Goal: Find specific page/section: Find specific page/section

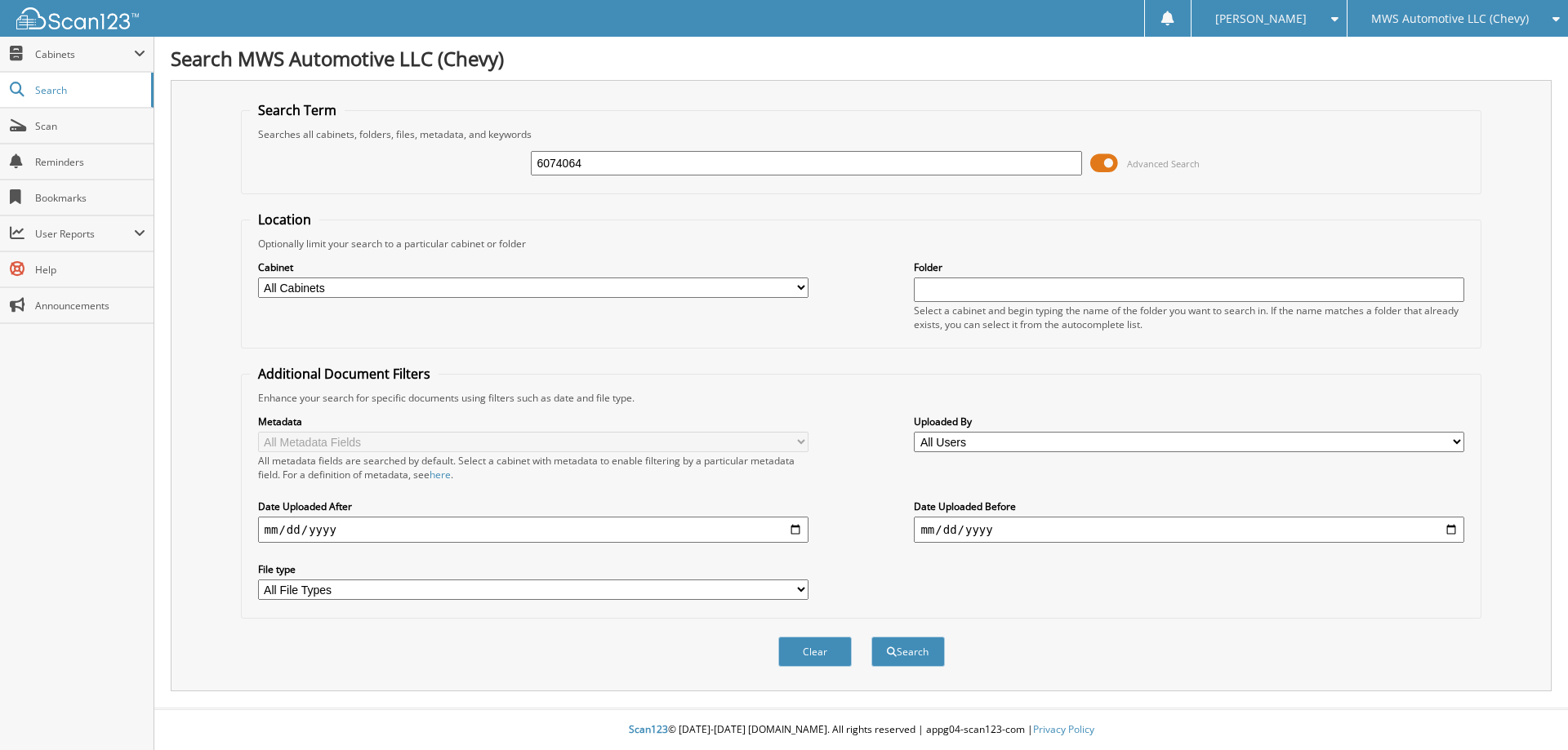
type input "6074064"
click at [872, 637] on button "Search" at bounding box center [908, 652] width 74 height 31
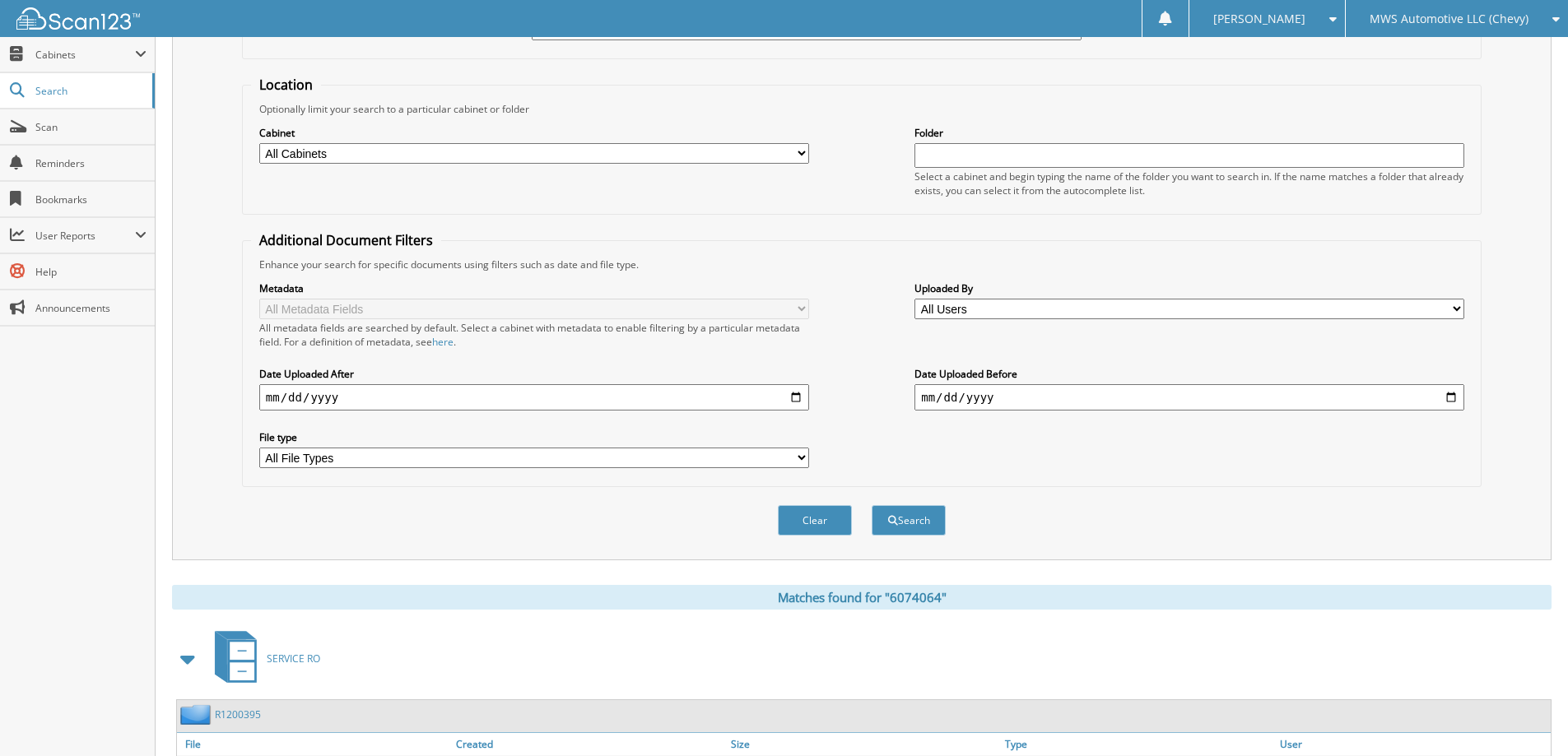
scroll to position [255, 0]
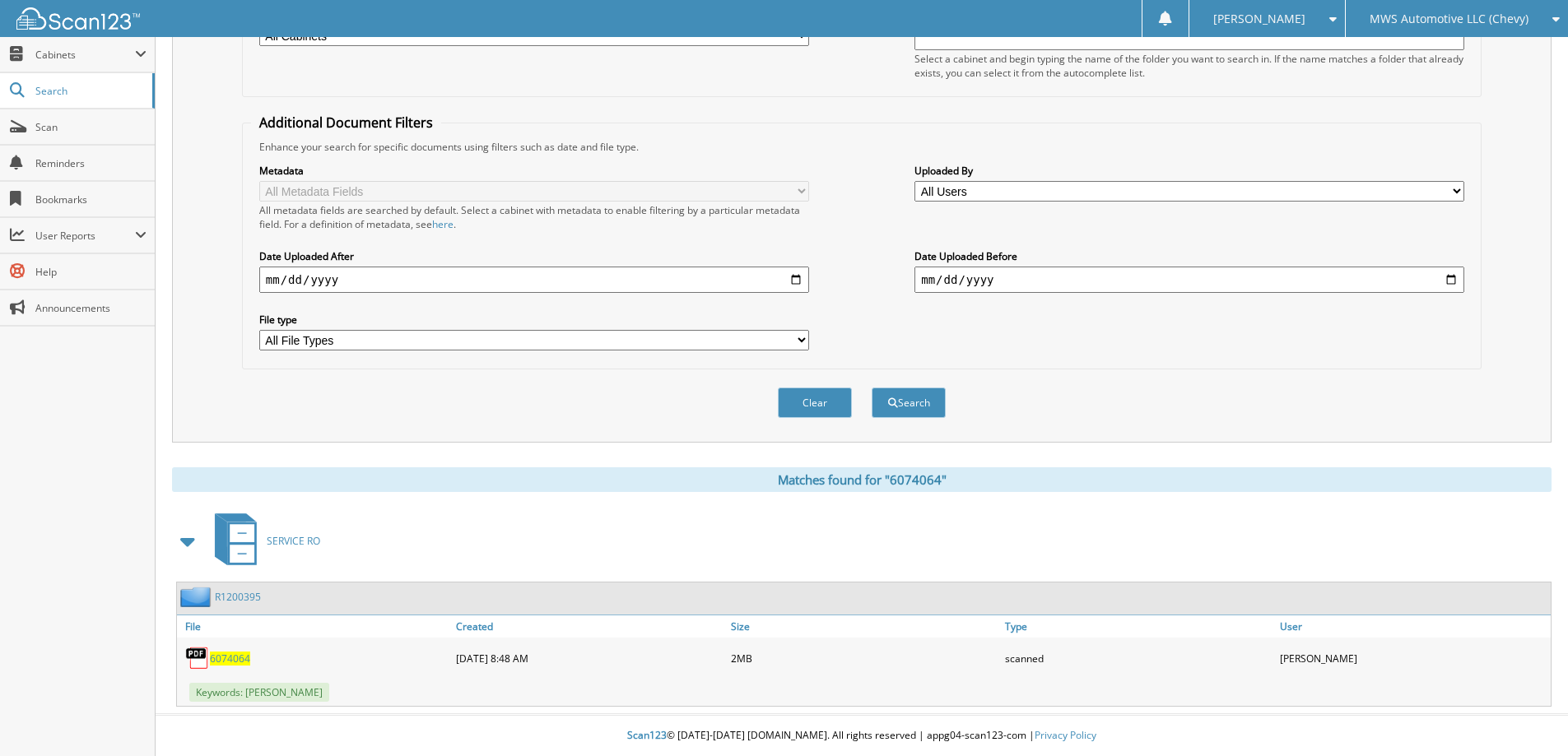
click at [228, 659] on span "6074064" at bounding box center [230, 658] width 41 height 14
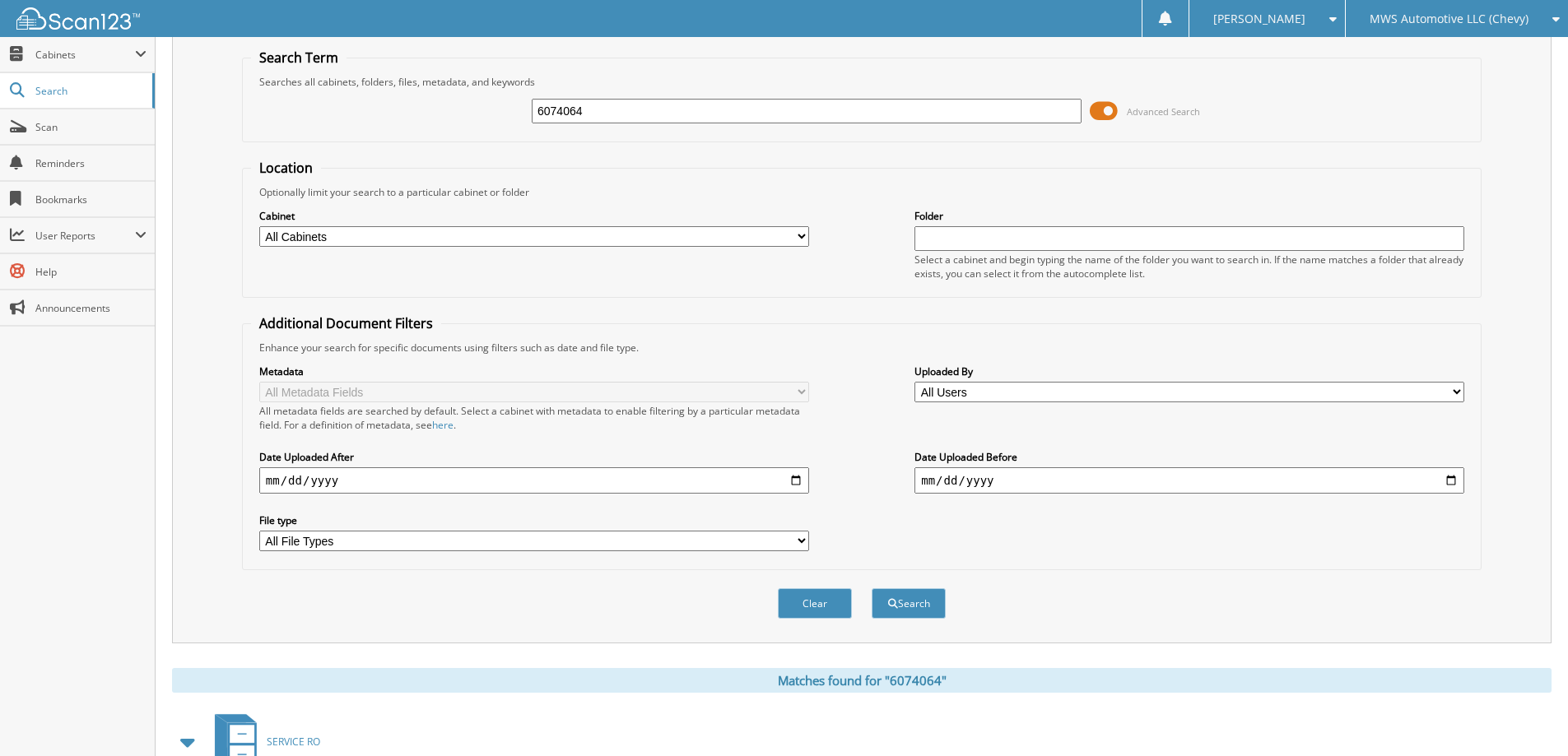
scroll to position [0, 0]
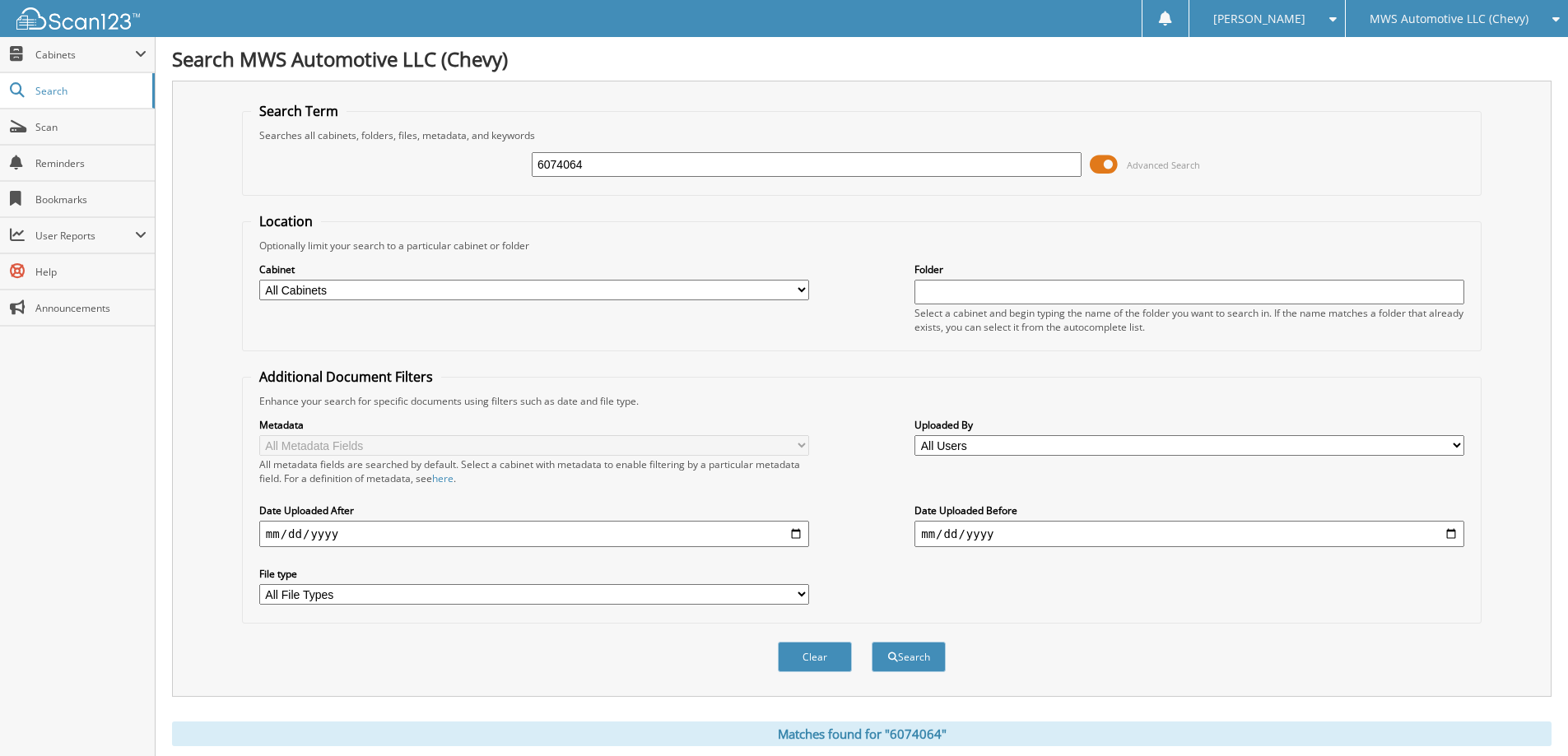
click at [600, 171] on input "6074064" at bounding box center [806, 165] width 549 height 25
drag, startPoint x: 597, startPoint y: 168, endPoint x: 464, endPoint y: 167, distance: 133.0
click at [464, 167] on div "6074064 Advanced Search" at bounding box center [861, 164] width 1221 height 44
type input "6074086"
click at [872, 642] on button "Search" at bounding box center [909, 658] width 74 height 31
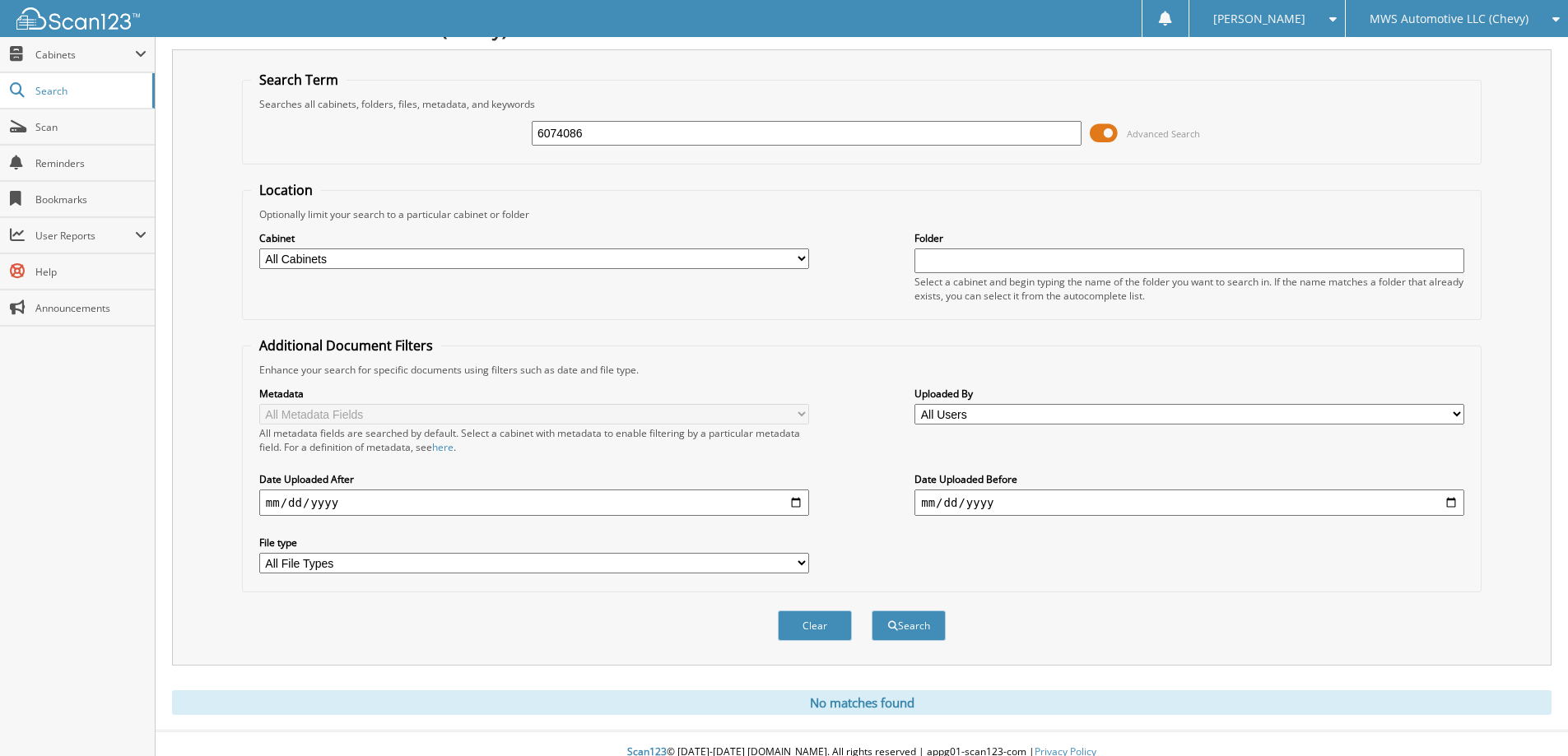
scroll to position [48, 0]
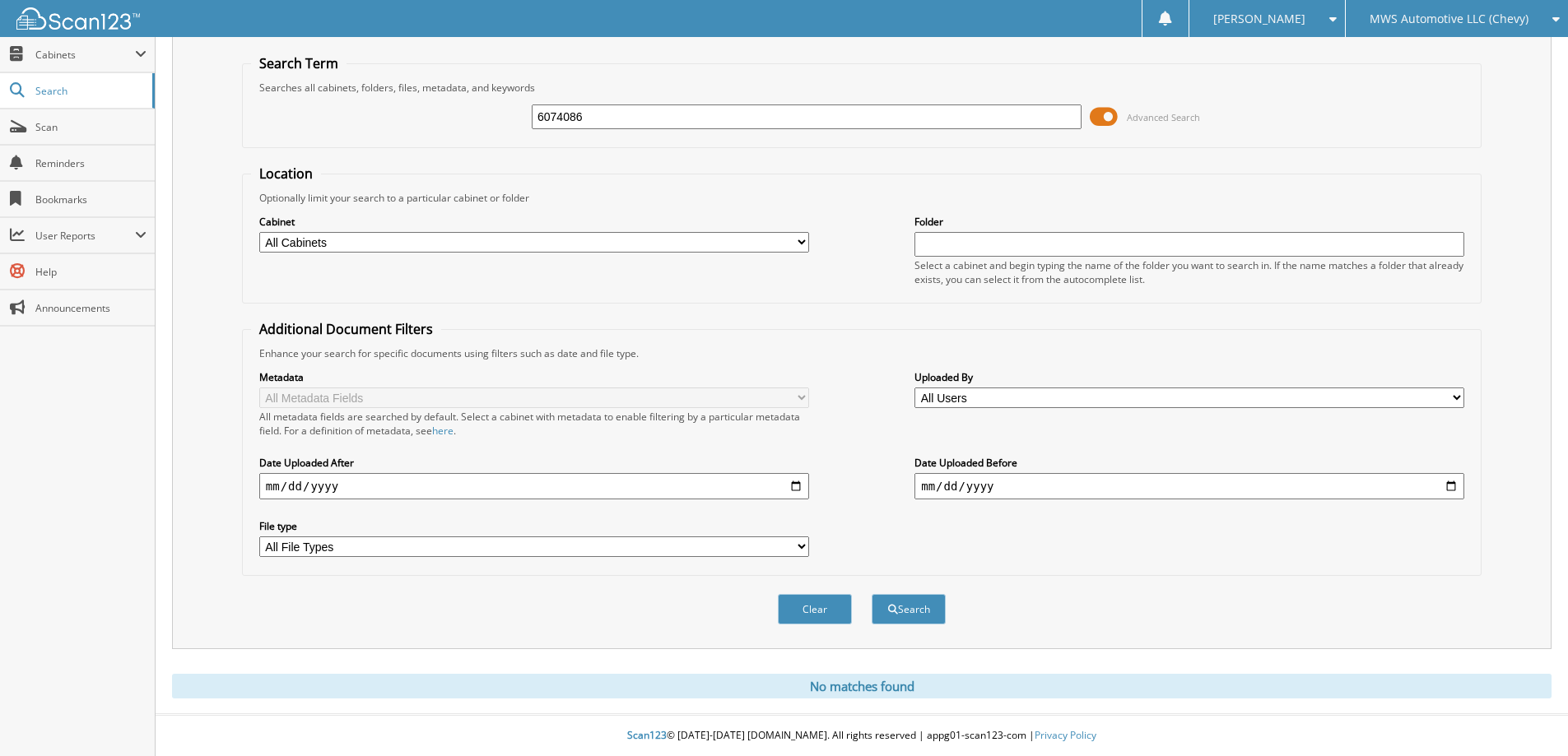
drag, startPoint x: 610, startPoint y: 120, endPoint x: 421, endPoint y: 122, distance: 189.0
click at [421, 122] on div "6074086 Advanced Search" at bounding box center [861, 117] width 1221 height 44
type input "6074064"
click at [872, 594] on button "Search" at bounding box center [909, 609] width 74 height 31
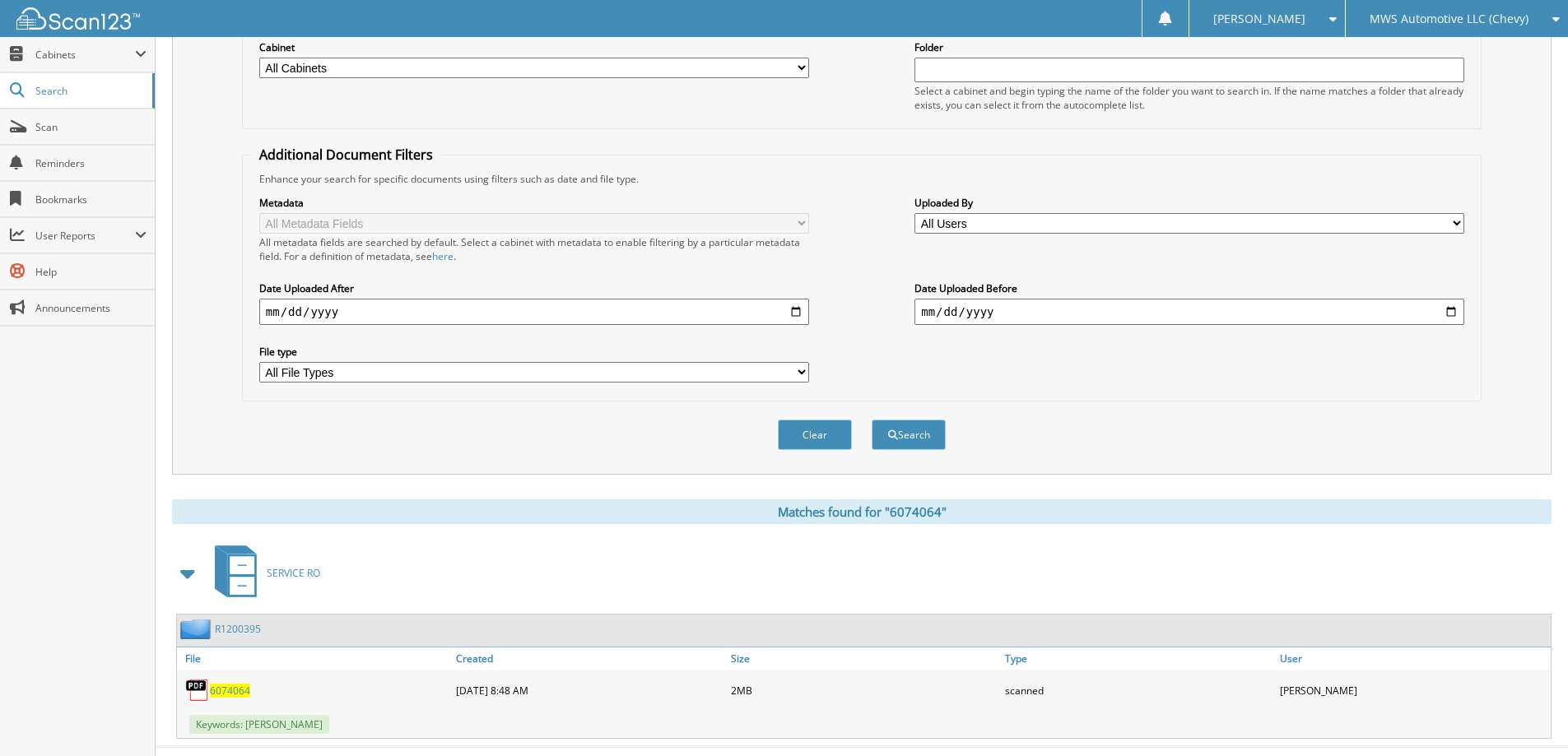
scroll to position [255, 0]
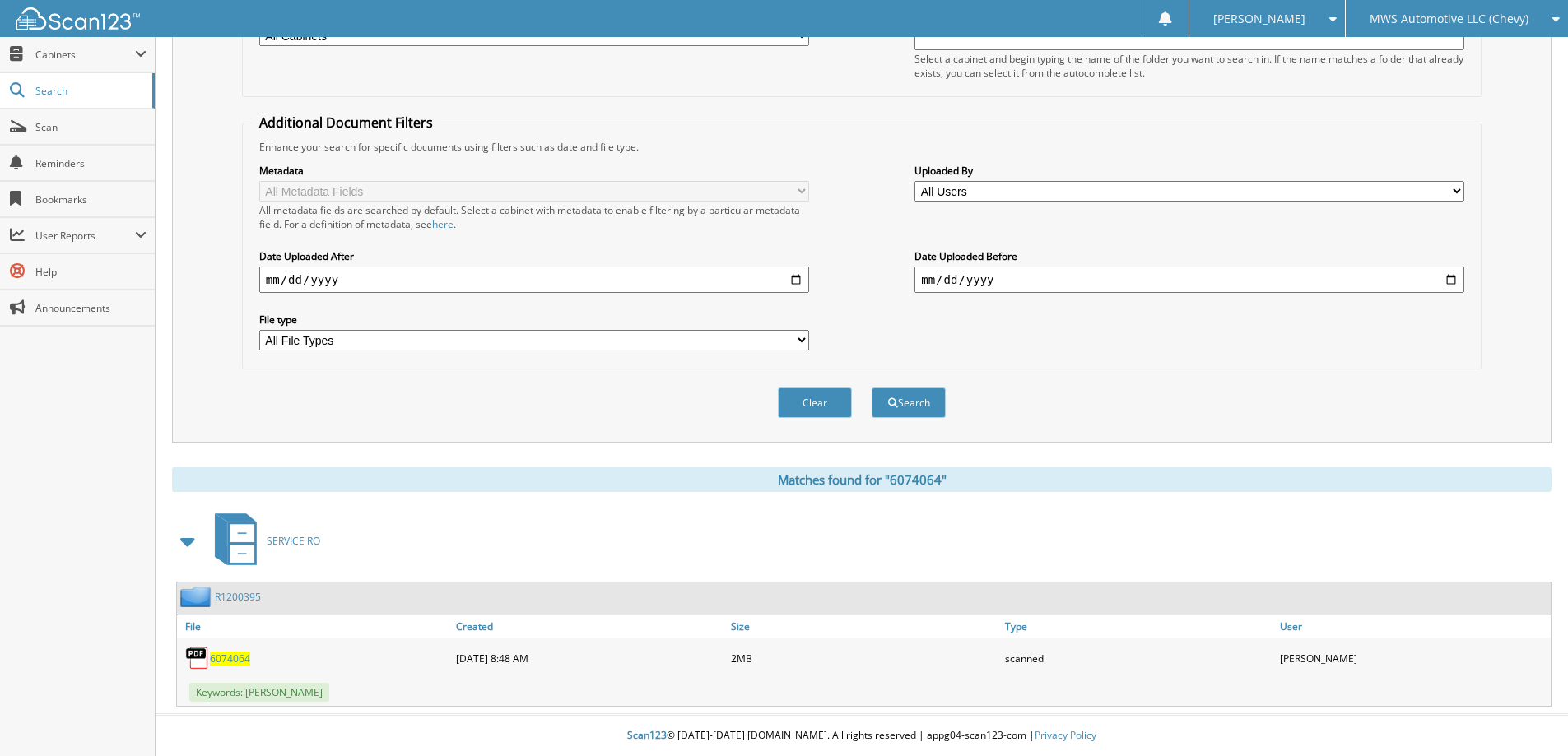
click at [984, 185] on select "All Users Abbie Fuller Adrienne Van Amen Adrienne` Van Amen Aishia DeGooyer Ama…" at bounding box center [1189, 191] width 549 height 20
select select "40449"
click at [914, 182] on select "All Users Abbie Fuller Adrienne Van Amen Adrienne` Van Amen Aishia DeGooyer Ama…" at bounding box center [1189, 191] width 549 height 20
click at [798, 281] on input "date" at bounding box center [534, 279] width 549 height 26
type input "2025-06-10"
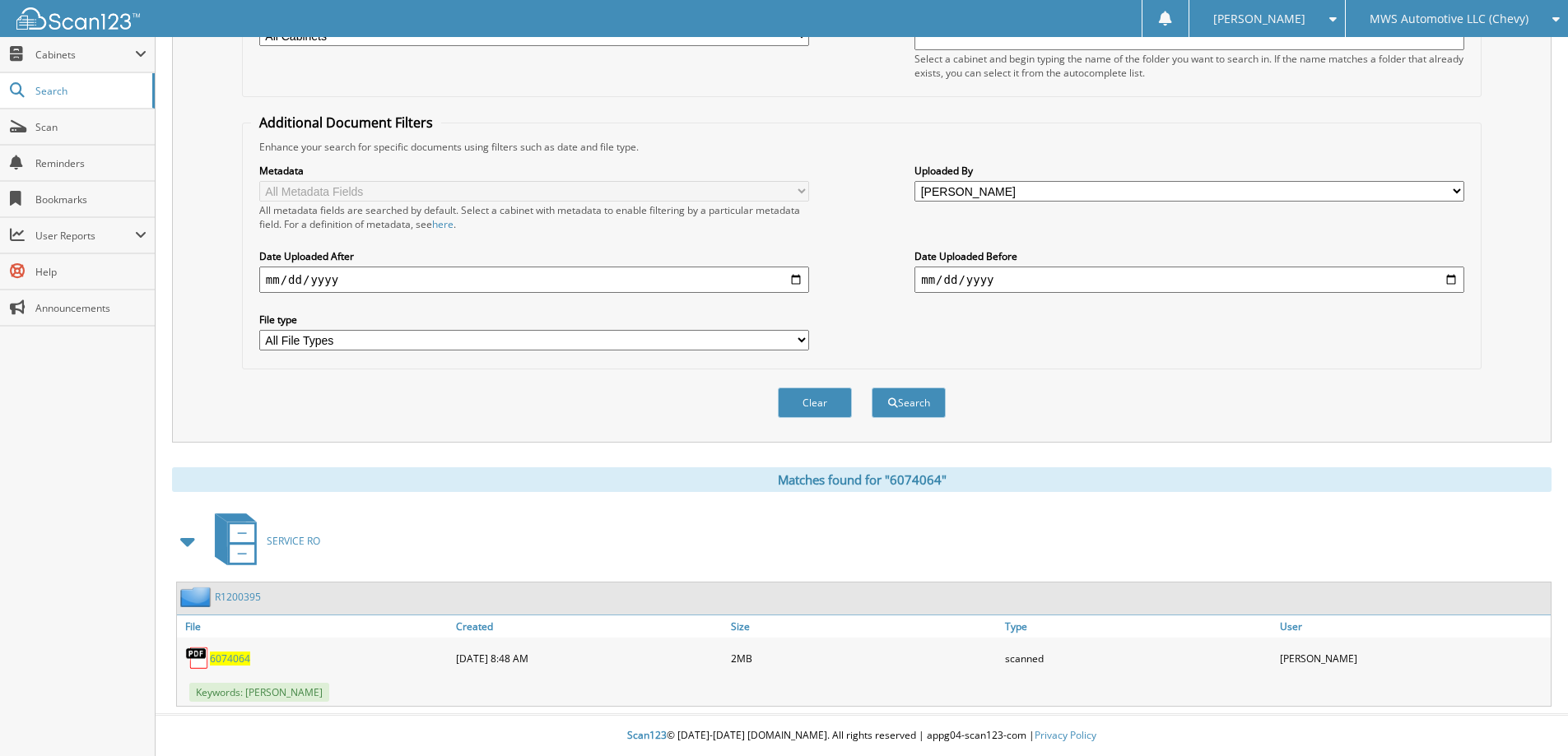
click at [1448, 276] on input "date" at bounding box center [1189, 279] width 549 height 26
click at [828, 326] on div "Metadata All Metadata Fields All metadata fields are searched by default. Selec…" at bounding box center [861, 257] width 1221 height 207
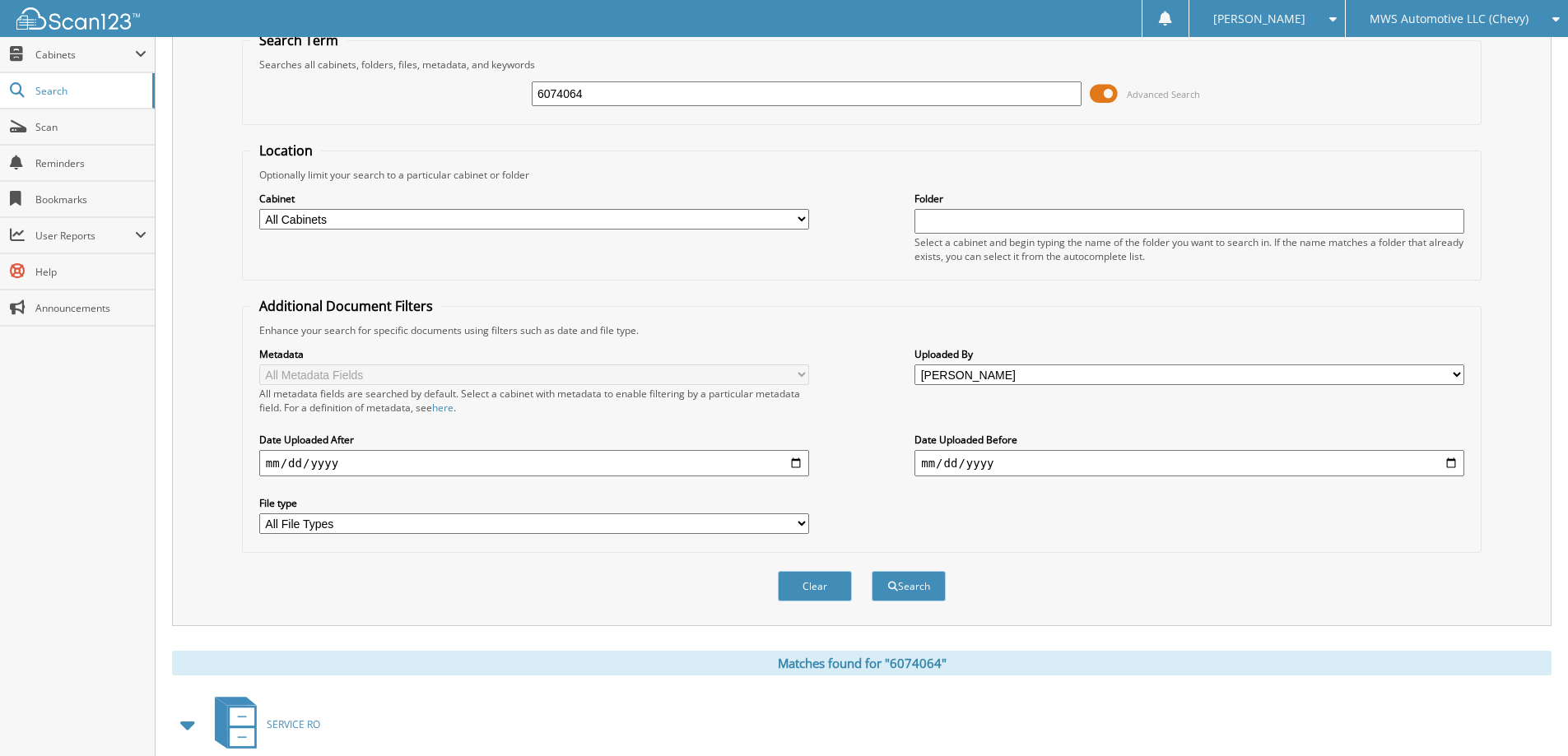
scroll to position [247, 0]
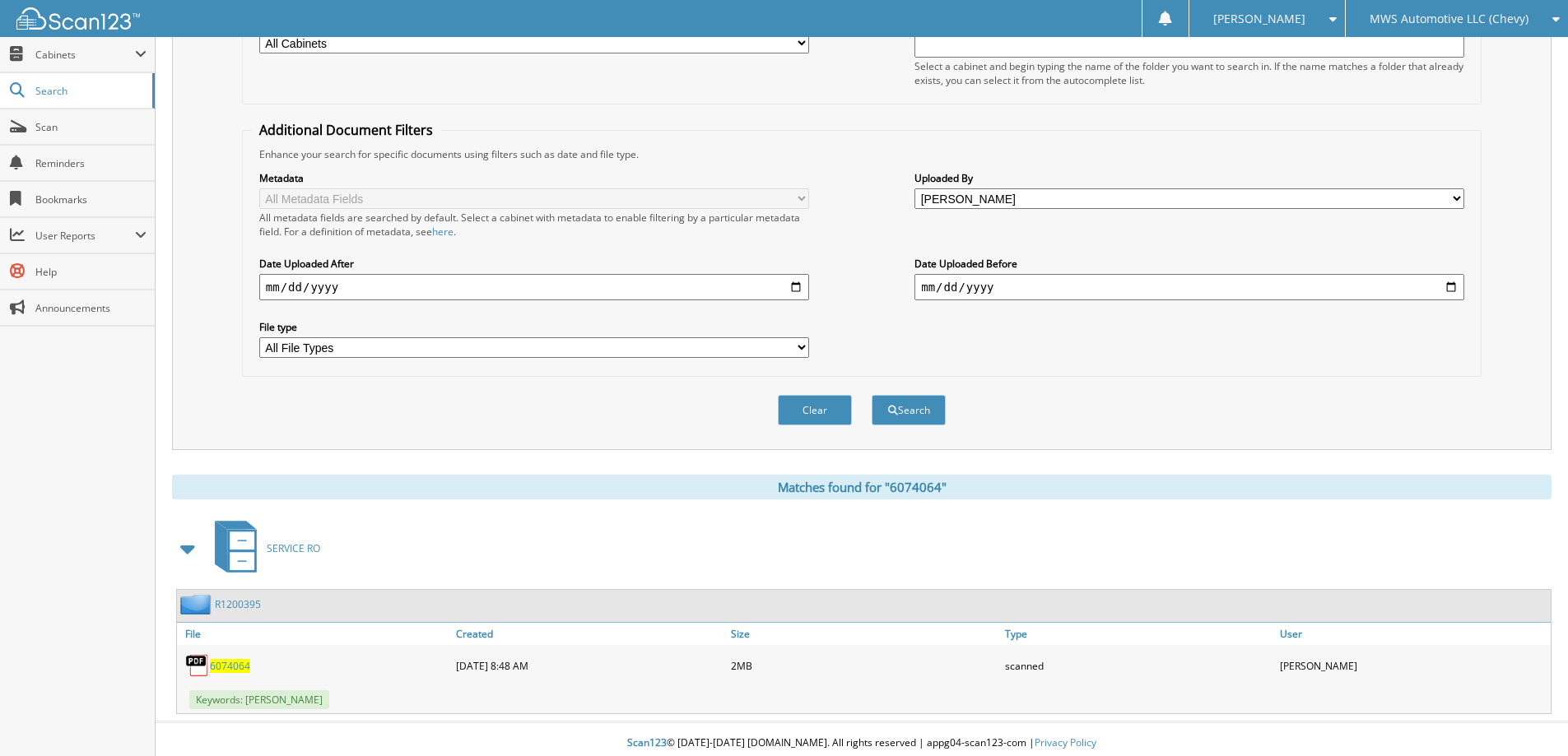
click at [1013, 283] on input "date" at bounding box center [1189, 287] width 549 height 26
click at [1447, 290] on input "date" at bounding box center [1189, 287] width 549 height 26
click at [1442, 289] on input "2025-09-10" at bounding box center [1189, 287] width 549 height 26
click at [1463, 290] on input "2025-09-10" at bounding box center [1189, 287] width 549 height 26
click at [1454, 289] on input "2025-09-10" at bounding box center [1189, 287] width 549 height 26
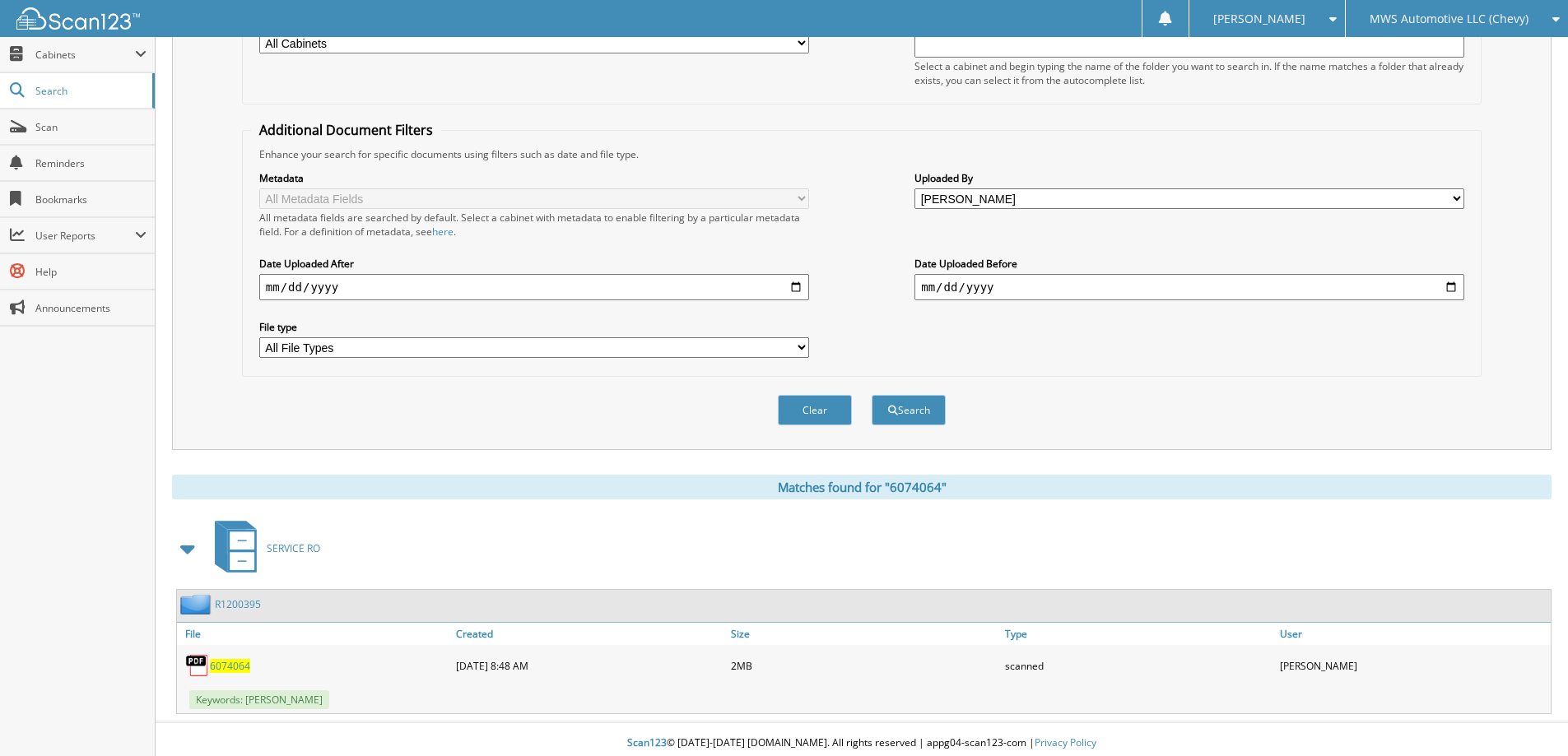
type input "[DATE]"
click at [945, 416] on button "Search" at bounding box center [909, 410] width 74 height 31
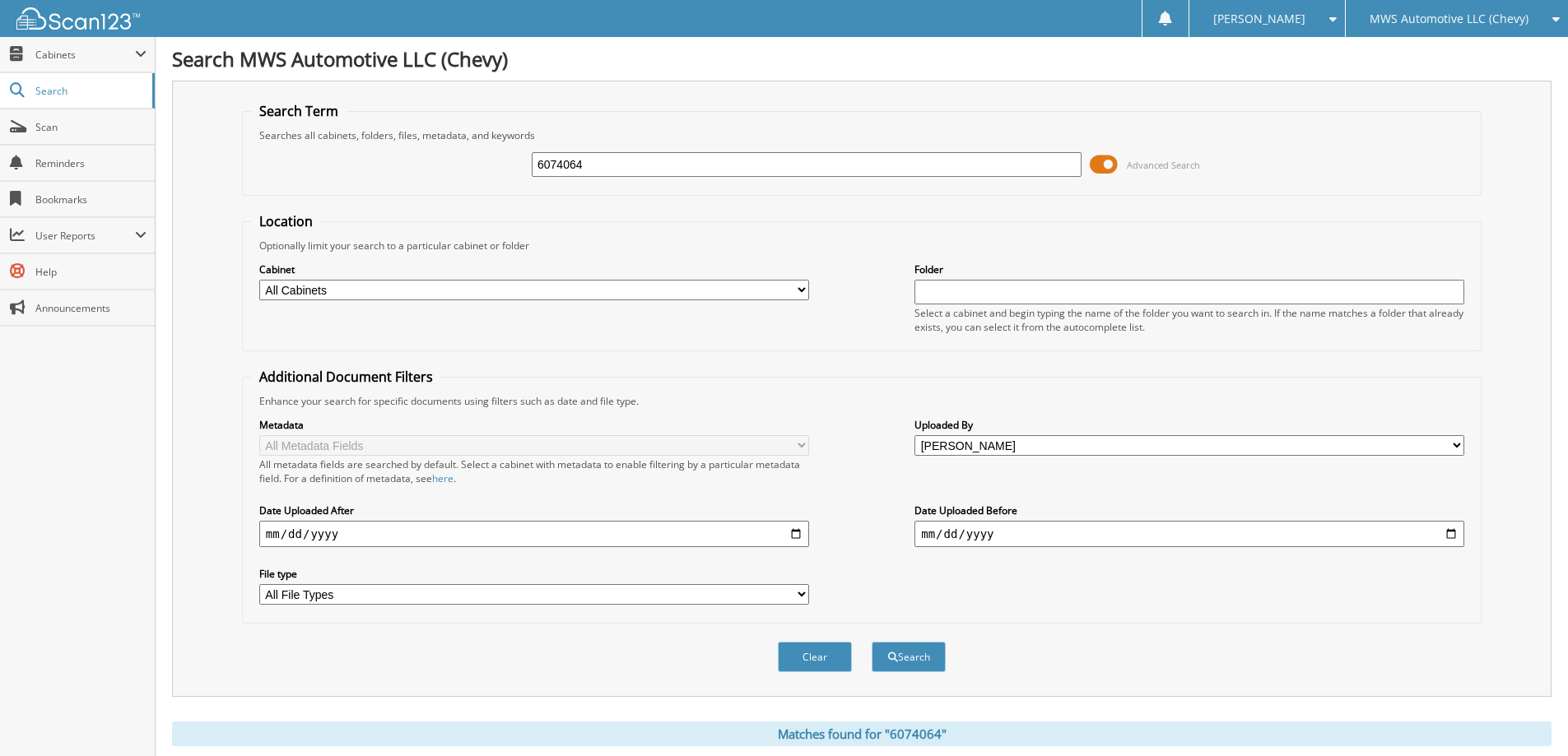
drag, startPoint x: 587, startPoint y: 165, endPoint x: 474, endPoint y: 170, distance: 113.1
click at [474, 170] on div "6074064 Advanced Search" at bounding box center [861, 164] width 1221 height 44
click at [898, 658] on button "Search" at bounding box center [909, 658] width 74 height 31
click at [1107, 168] on span at bounding box center [1104, 165] width 28 height 25
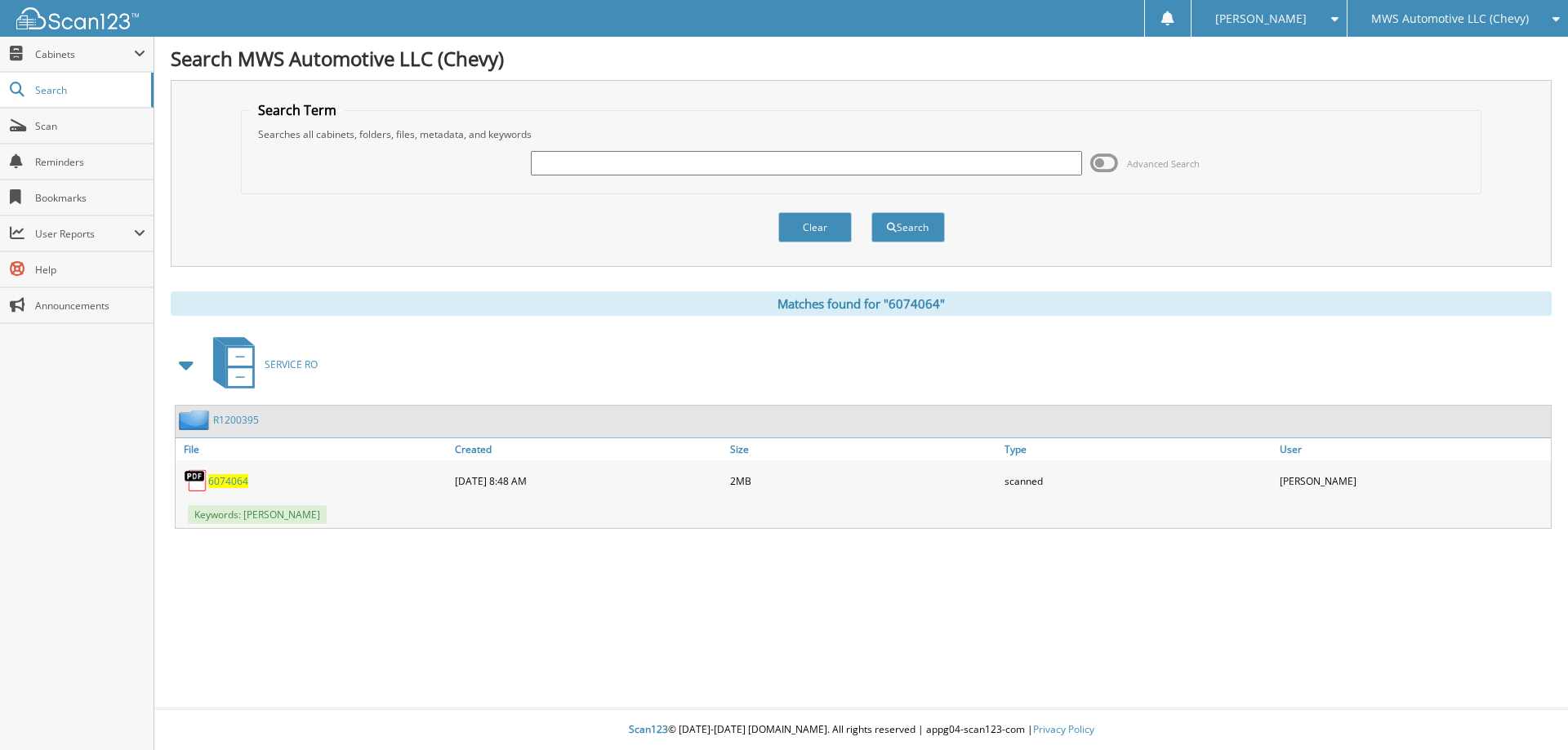
click at [1109, 165] on span at bounding box center [1103, 164] width 28 height 25
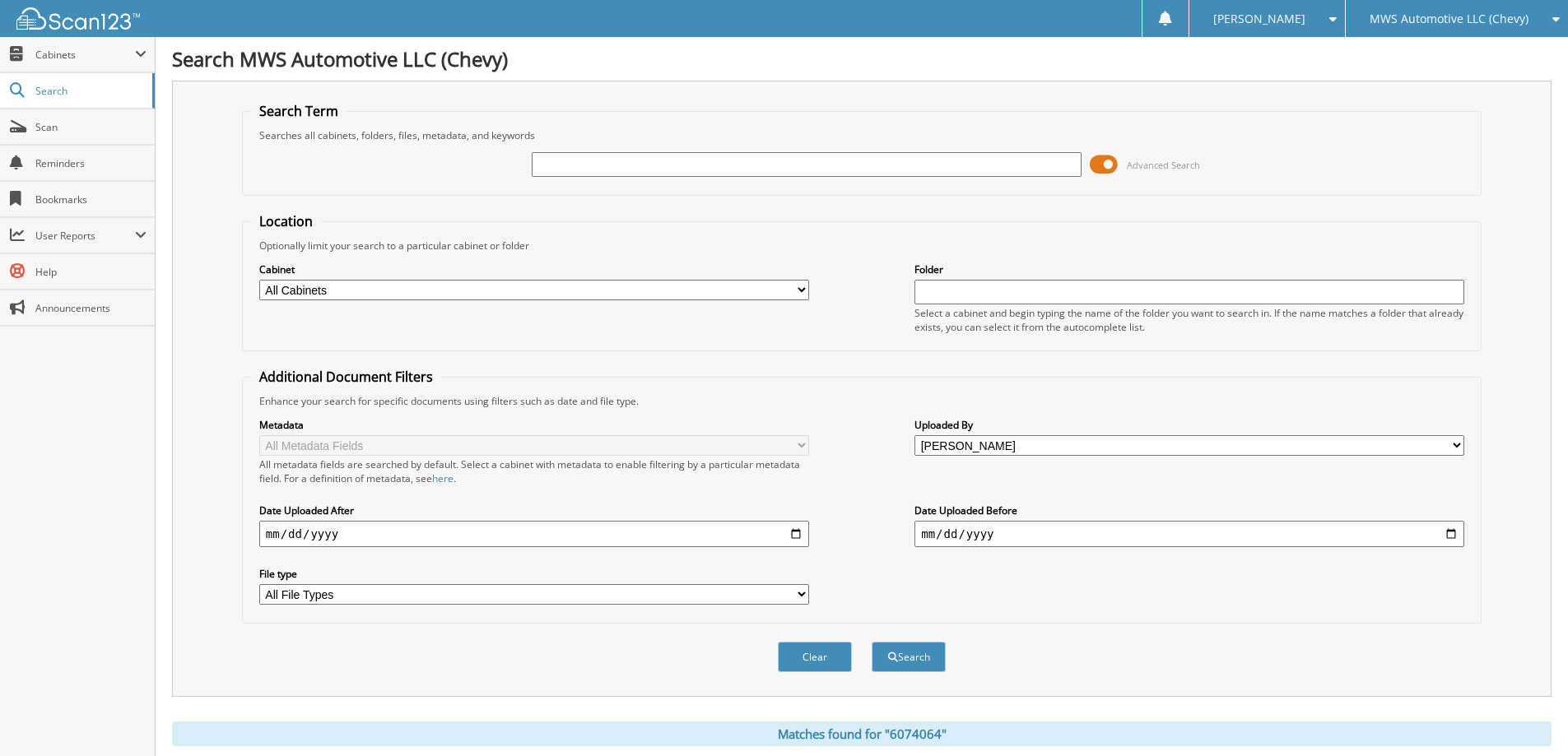
click at [572, 164] on input "text" at bounding box center [806, 165] width 549 height 25
click at [949, 471] on div "Metadata All Metadata Fields All metadata fields are searched by default. Selec…" at bounding box center [861, 512] width 1221 height 207
click at [920, 654] on button "Search" at bounding box center [909, 658] width 74 height 31
click at [611, 173] on input "text" at bounding box center [806, 165] width 549 height 25
type input "6"
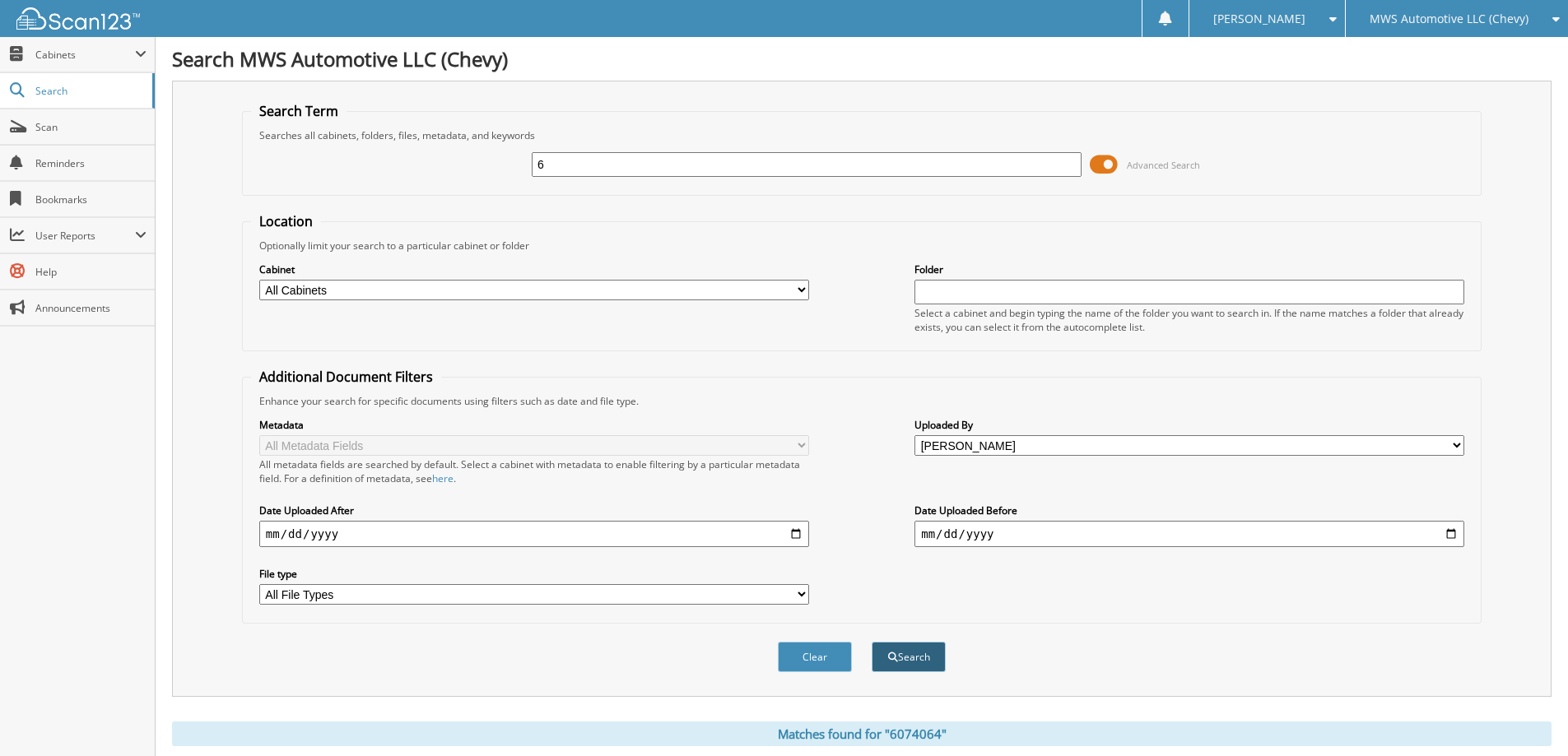
click at [877, 654] on button "Search" at bounding box center [909, 658] width 74 height 31
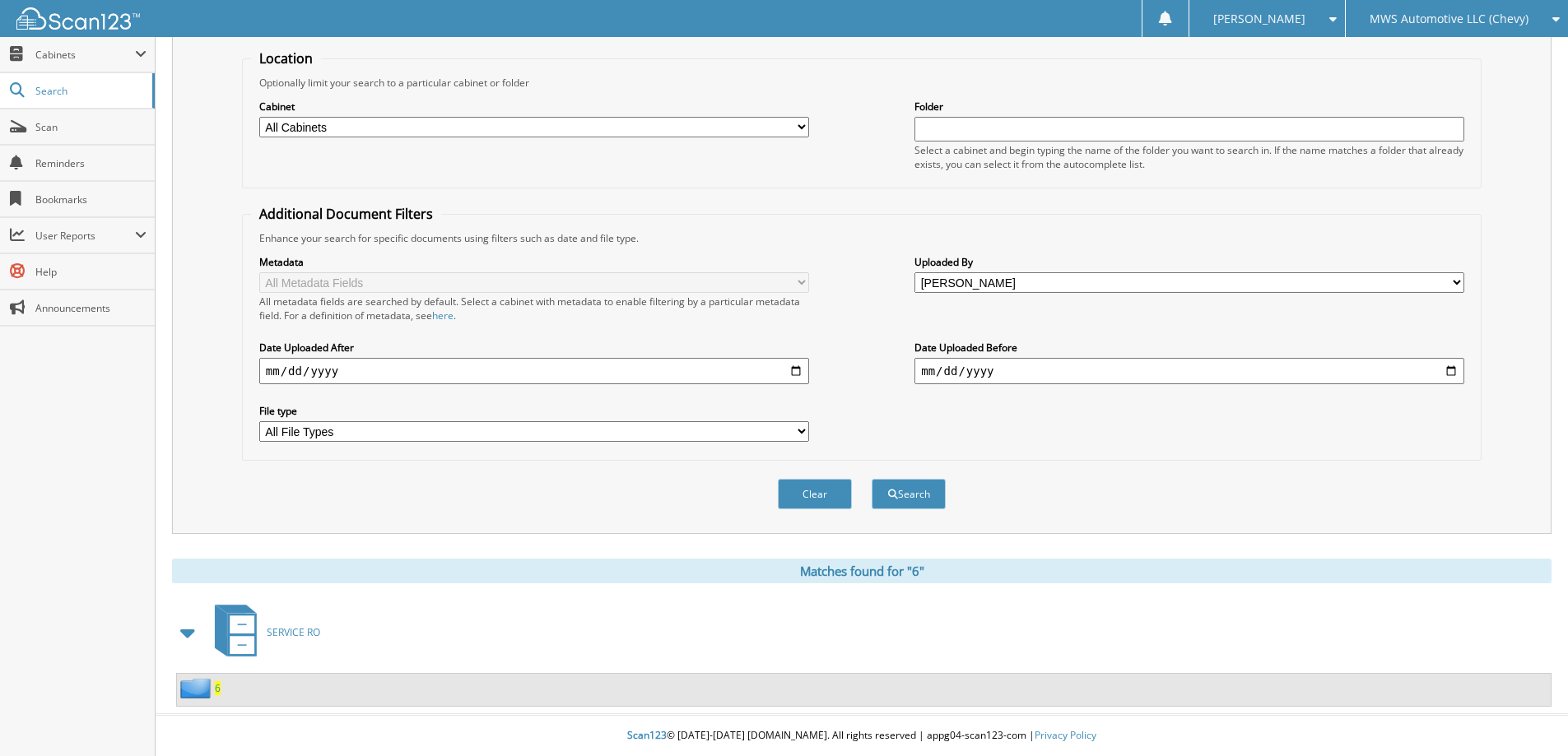
click at [221, 686] on div "6" at bounding box center [863, 689] width 1374 height 32
click at [218, 686] on span "6" at bounding box center [217, 688] width 6 height 14
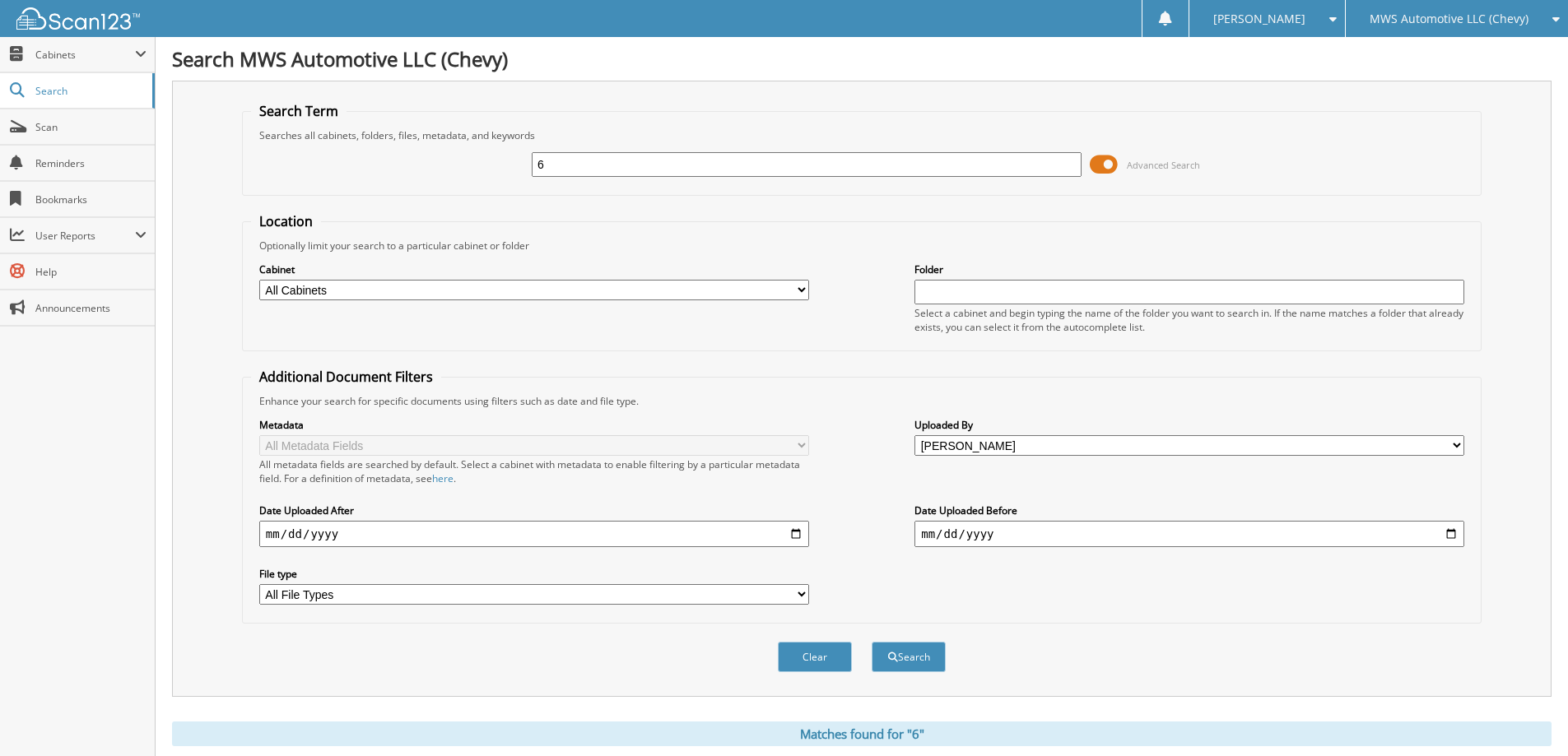
click at [599, 283] on select "All Cabinets BODY SHOP PARTS SERVICE RO Needs Filing" at bounding box center [534, 290] width 549 height 20
select select "20158"
click at [260, 280] on select "All Cabinets BODY SHOP PARTS SERVICE RO Needs Filing" at bounding box center [534, 290] width 549 height 20
click at [1001, 265] on label "Folder" at bounding box center [1189, 269] width 549 height 14
click at [895, 660] on span "submit" at bounding box center [893, 658] width 10 height 10
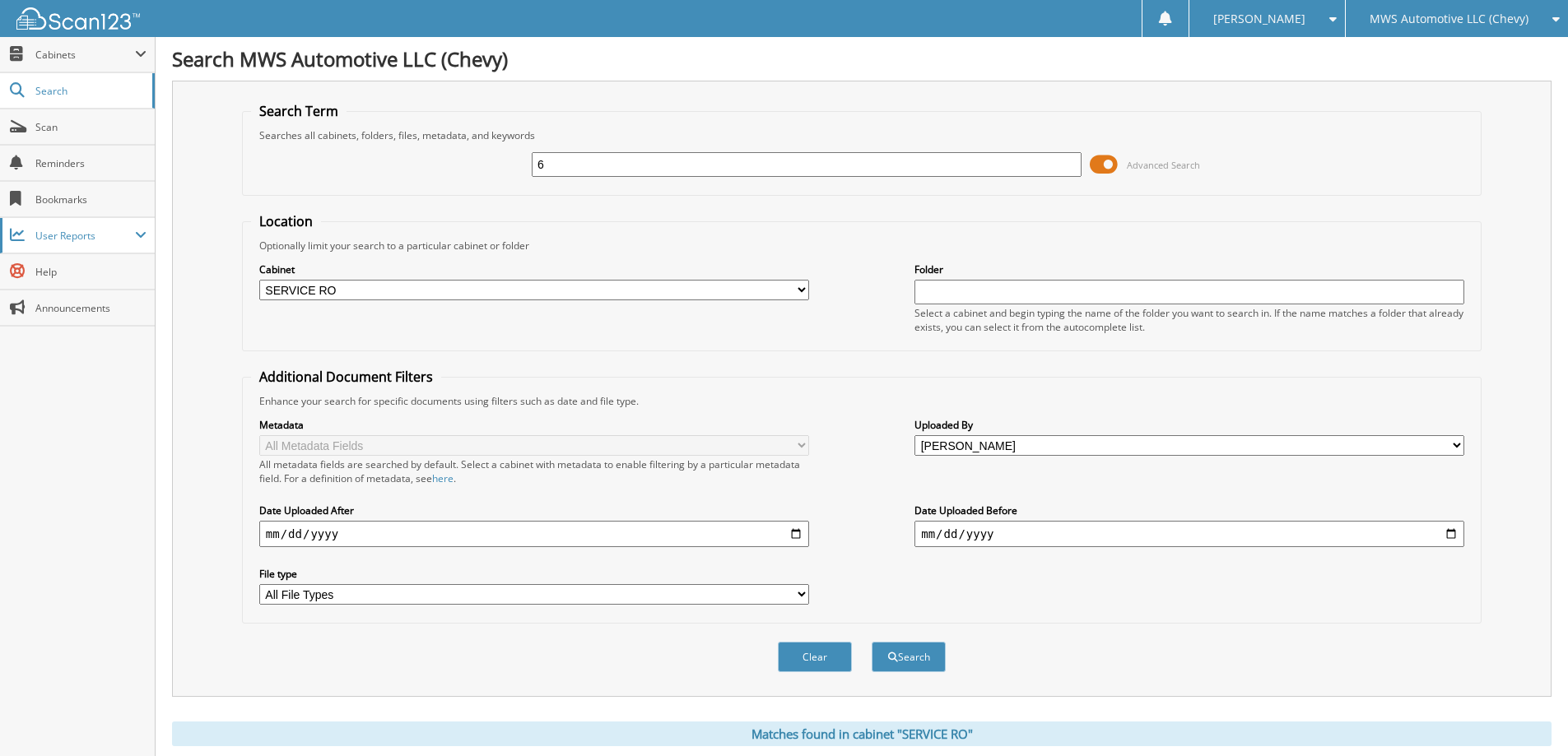
click at [131, 238] on span "User Reports" at bounding box center [85, 236] width 99 height 14
click at [90, 306] on span "All Recent Activity" at bounding box center [85, 306] width 121 height 14
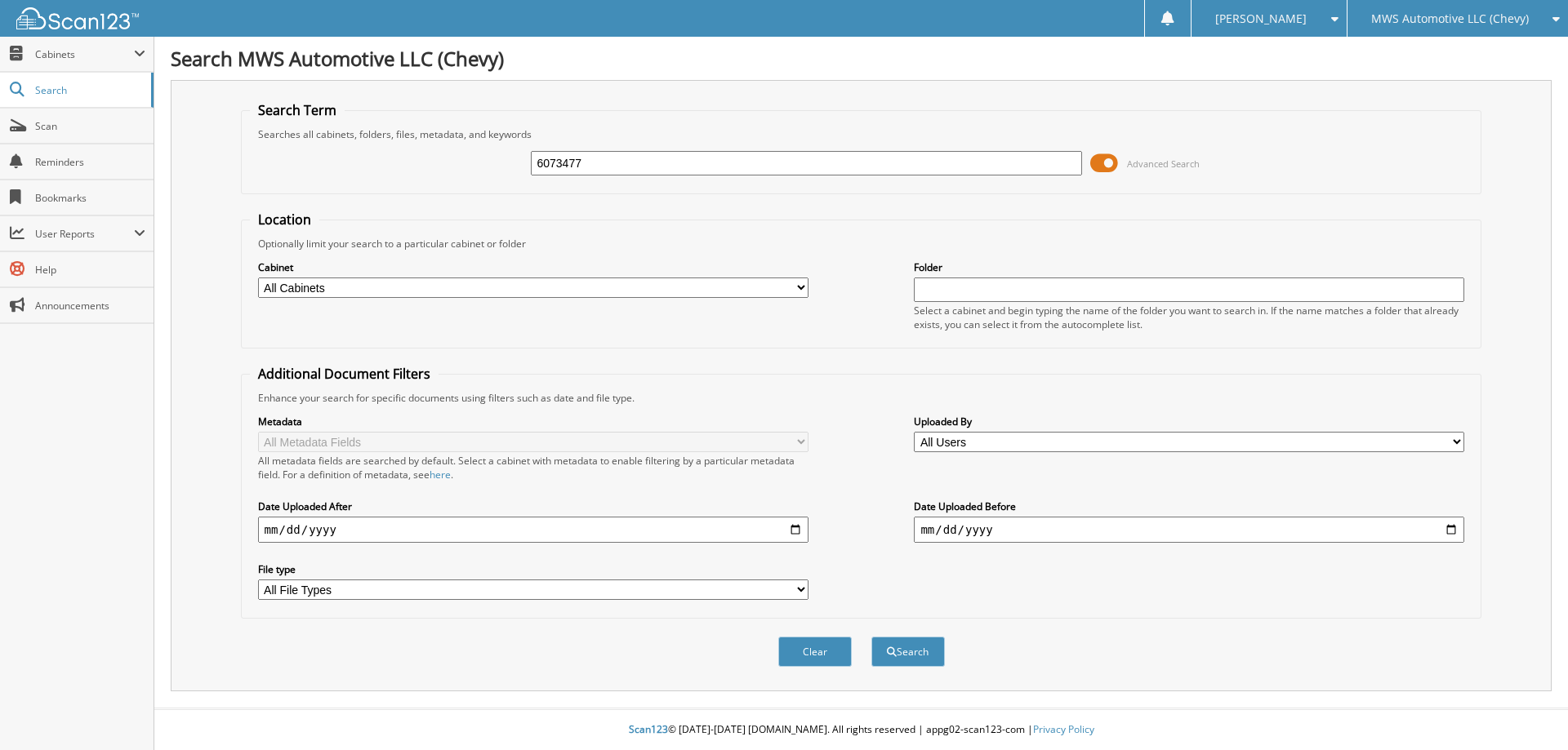
type input "6073477"
click at [872, 637] on button "Search" at bounding box center [908, 652] width 74 height 31
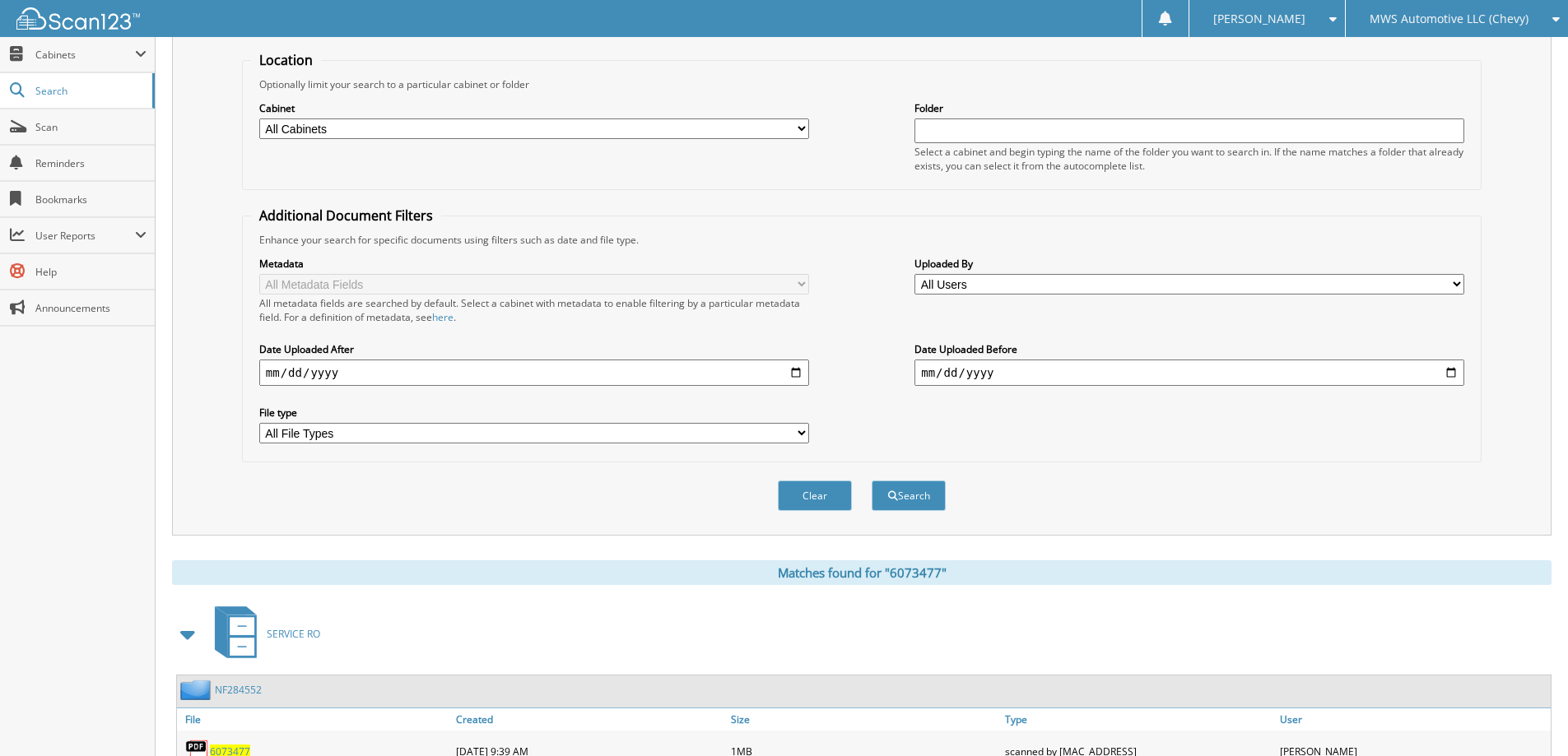
scroll to position [255, 0]
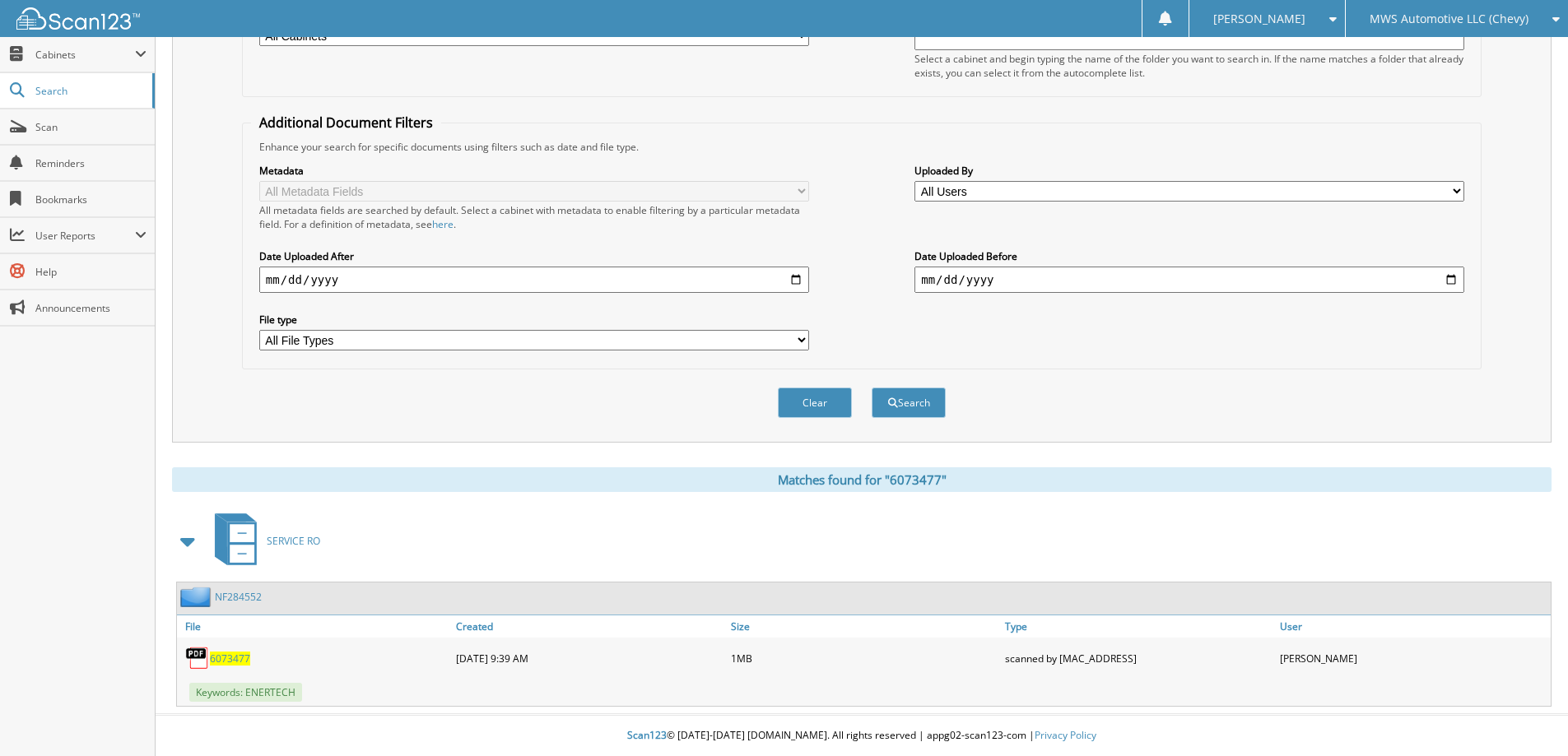
click at [233, 660] on span "6073477" at bounding box center [230, 658] width 41 height 14
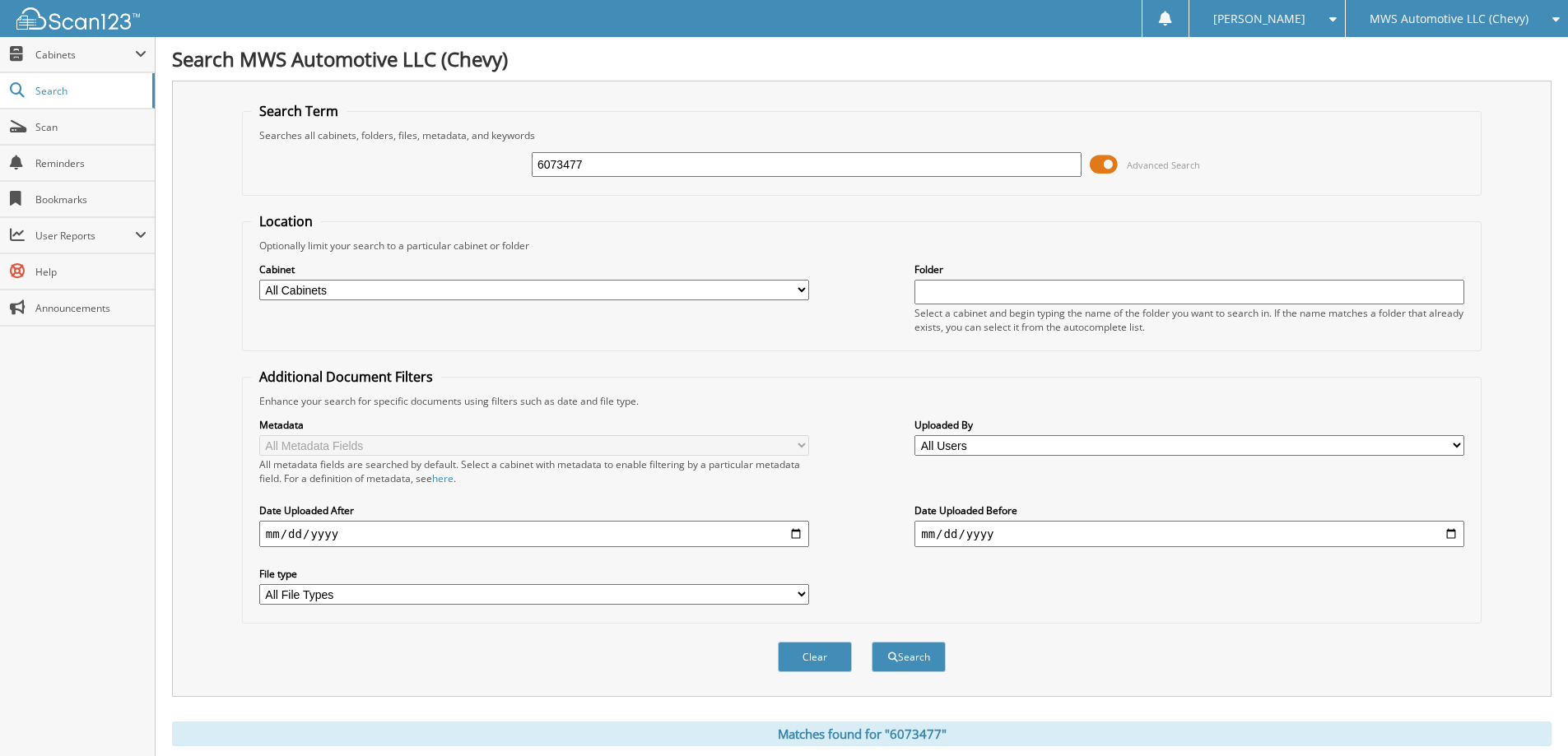
drag, startPoint x: 608, startPoint y: 164, endPoint x: 493, endPoint y: 161, distance: 115.0
click at [493, 161] on div "6073477 Advanced Search" at bounding box center [861, 164] width 1221 height 44
type input "6076247"
click at [872, 642] on button "Search" at bounding box center [909, 658] width 74 height 31
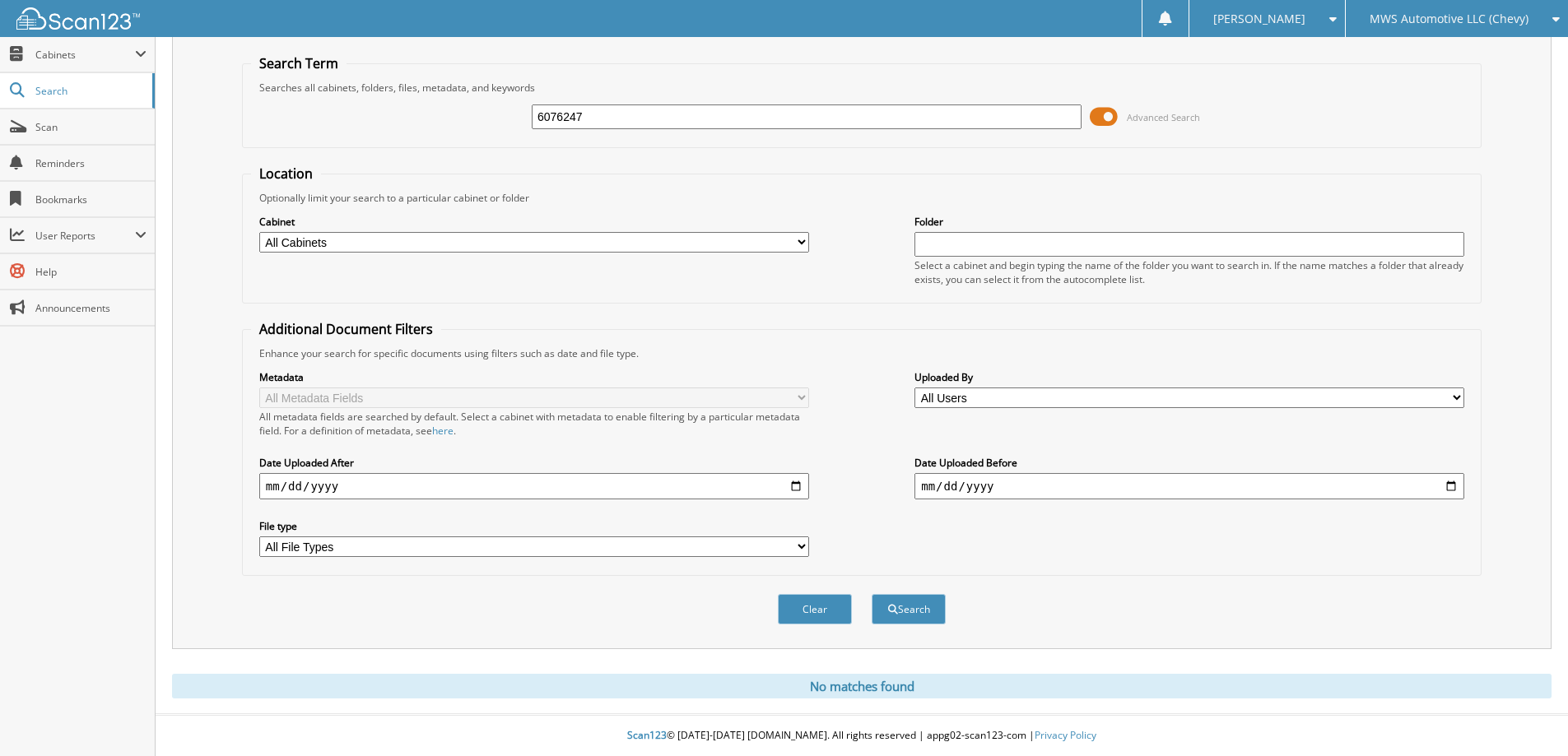
drag, startPoint x: 615, startPoint y: 122, endPoint x: 485, endPoint y: 131, distance: 130.3
click at [485, 130] on div "6076247 Advanced Search" at bounding box center [861, 117] width 1221 height 44
type input "6076247"
click at [872, 594] on button "Search" at bounding box center [909, 609] width 74 height 31
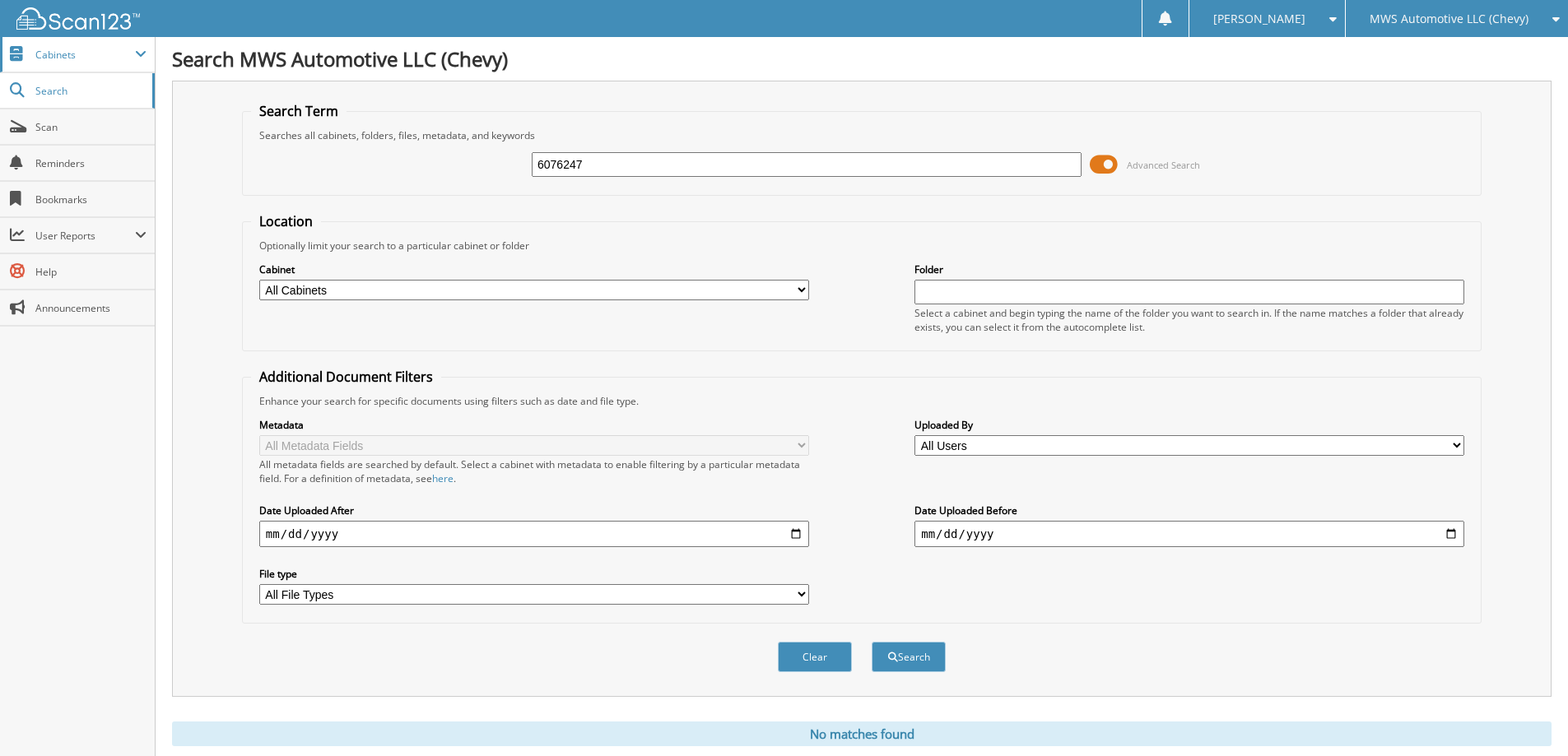
click at [48, 59] on span "Cabinets" at bounding box center [85, 54] width 99 height 14
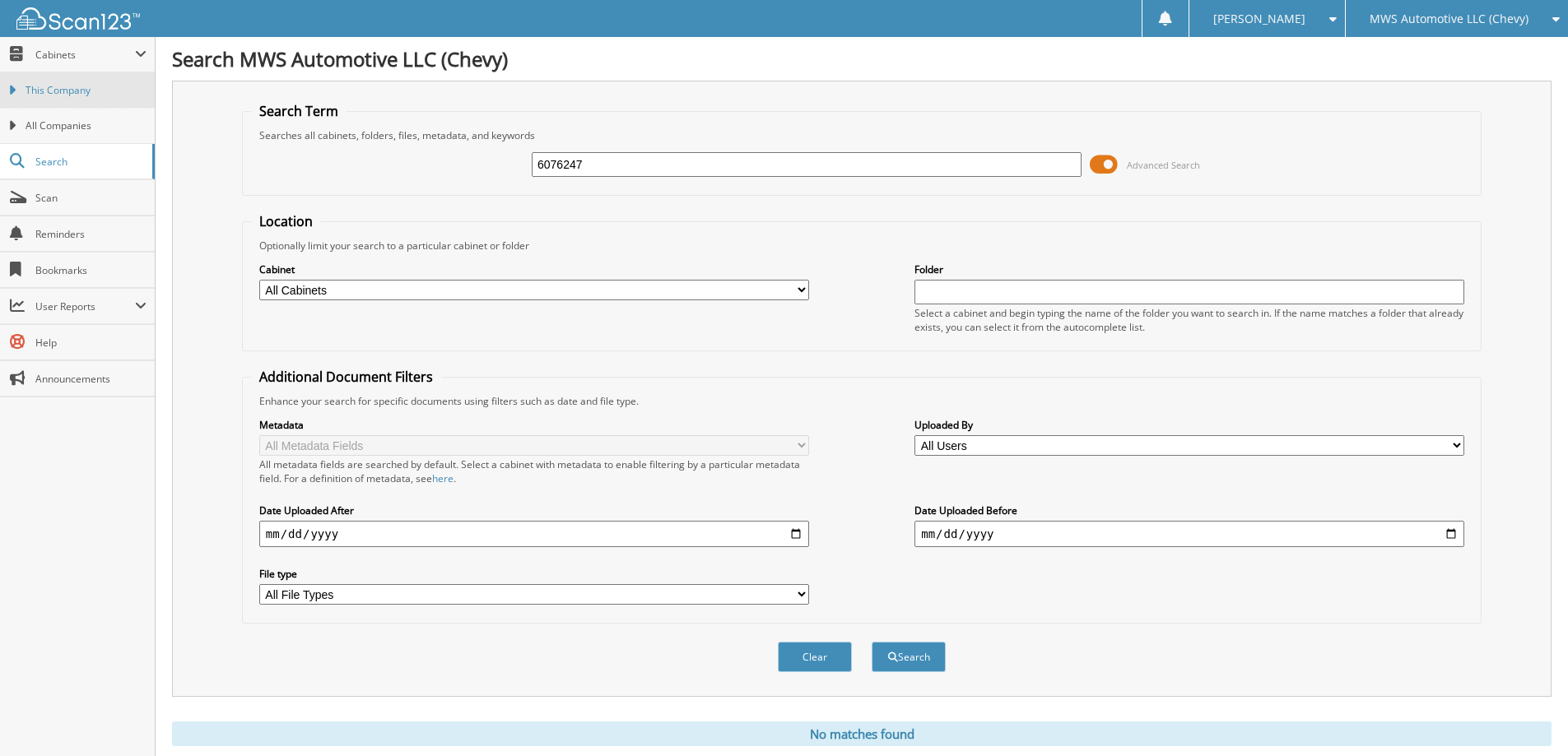
click at [65, 93] on span "This Company" at bounding box center [85, 90] width 121 height 14
